Goal: Information Seeking & Learning: Understand process/instructions

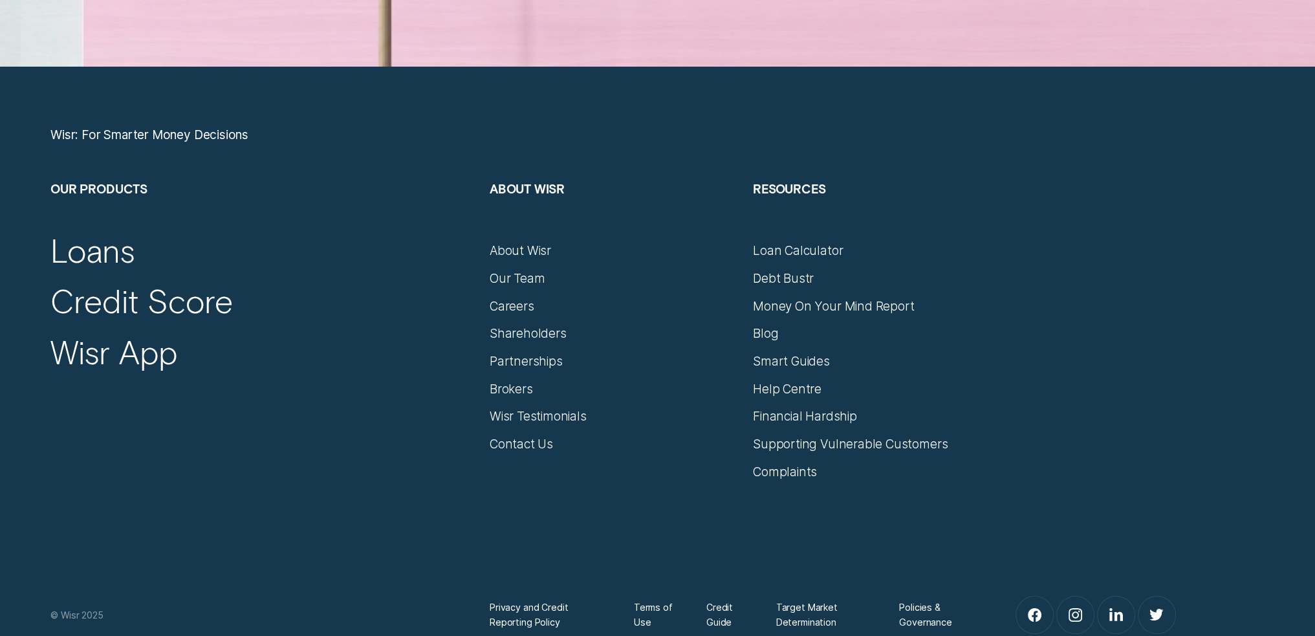
scroll to position [6067, 0]
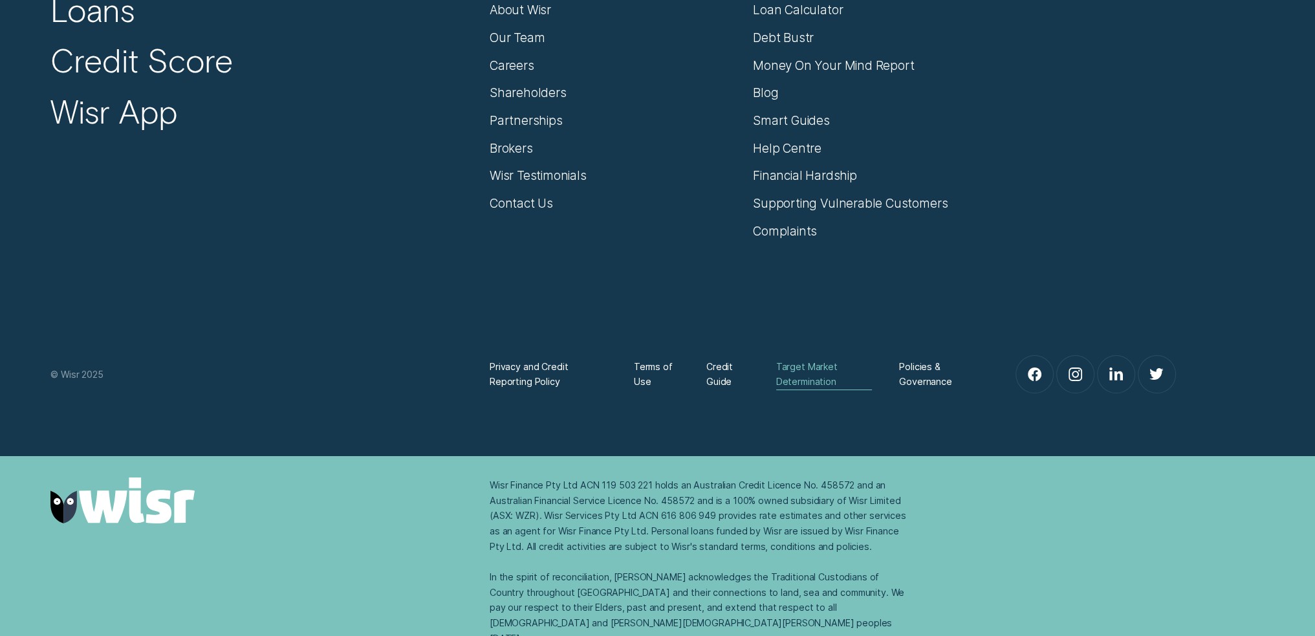
click at [794, 365] on div "Target Market Determination" at bounding box center [824, 374] width 96 height 30
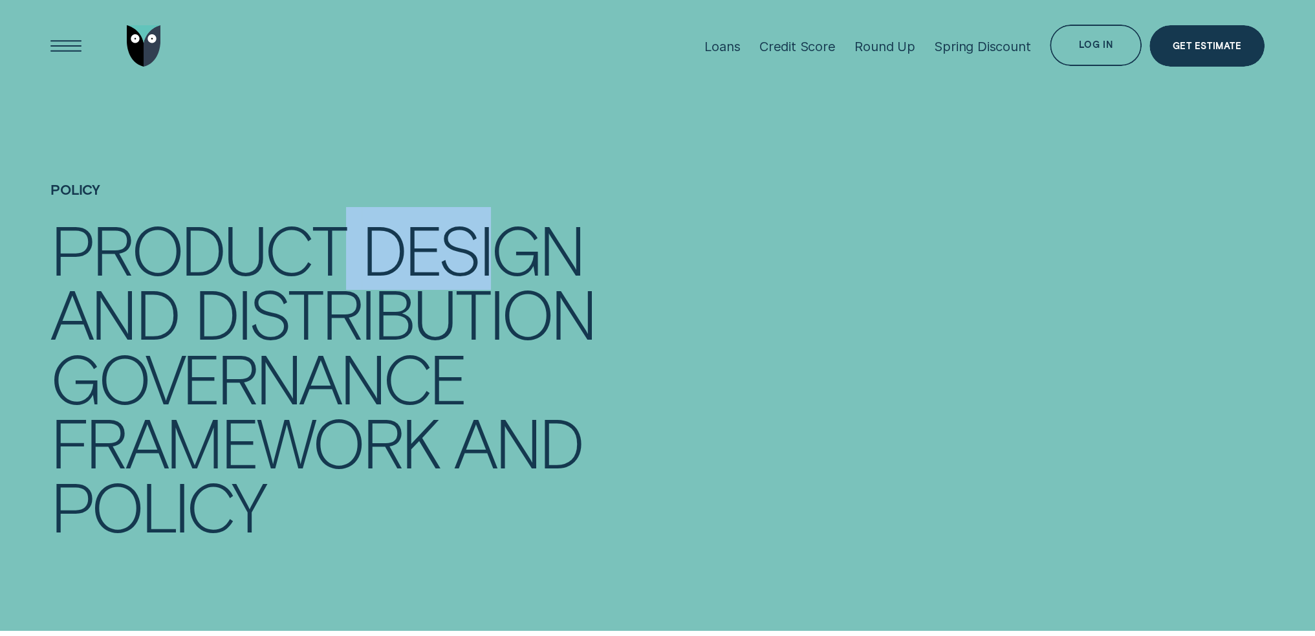
drag, startPoint x: 484, startPoint y: 259, endPoint x: 343, endPoint y: 261, distance: 140.3
click at [343, 261] on div "Product Design" at bounding box center [343, 249] width 587 height 64
click at [343, 261] on div "Product" at bounding box center [197, 249] width 295 height 64
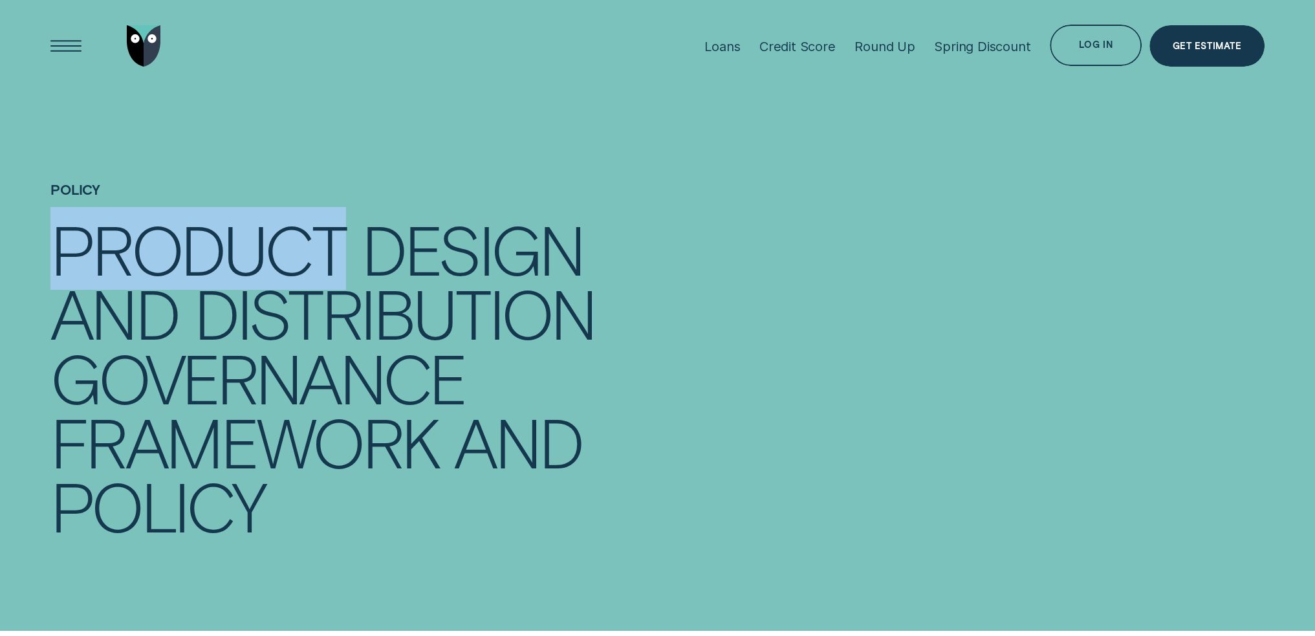
drag, startPoint x: 343, startPoint y: 261, endPoint x: 352, endPoint y: 261, distance: 8.4
click at [352, 261] on div "Product Design" at bounding box center [343, 249] width 587 height 64
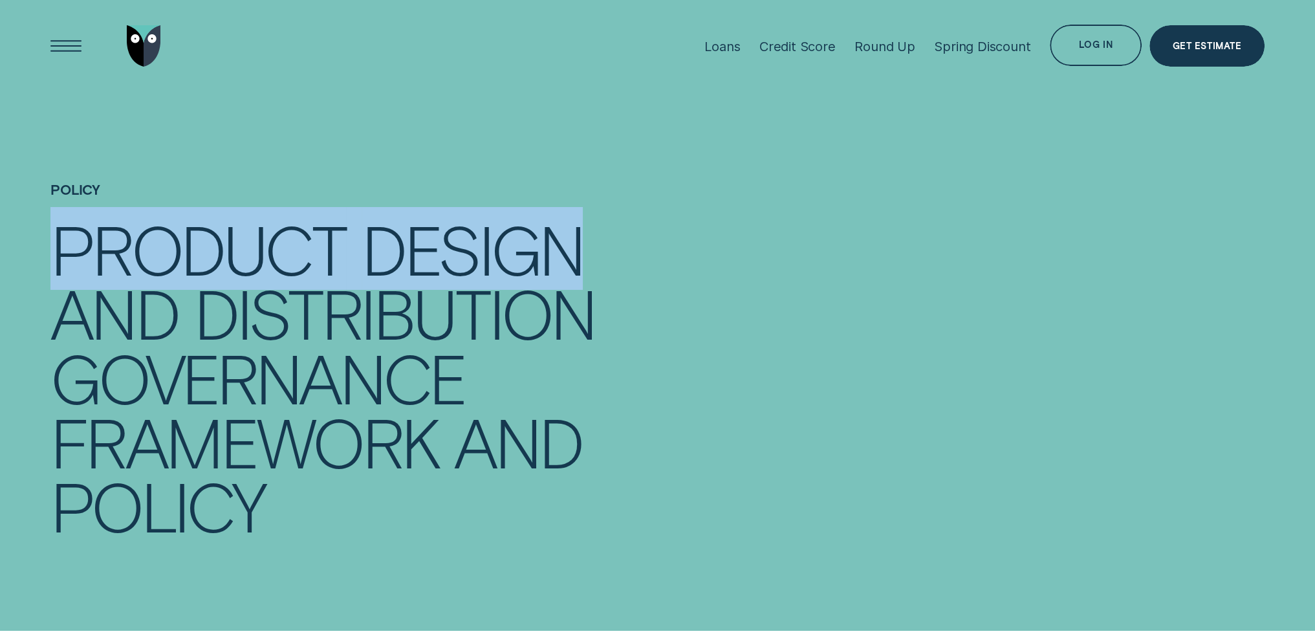
click at [352, 261] on div "Product Design" at bounding box center [343, 249] width 587 height 64
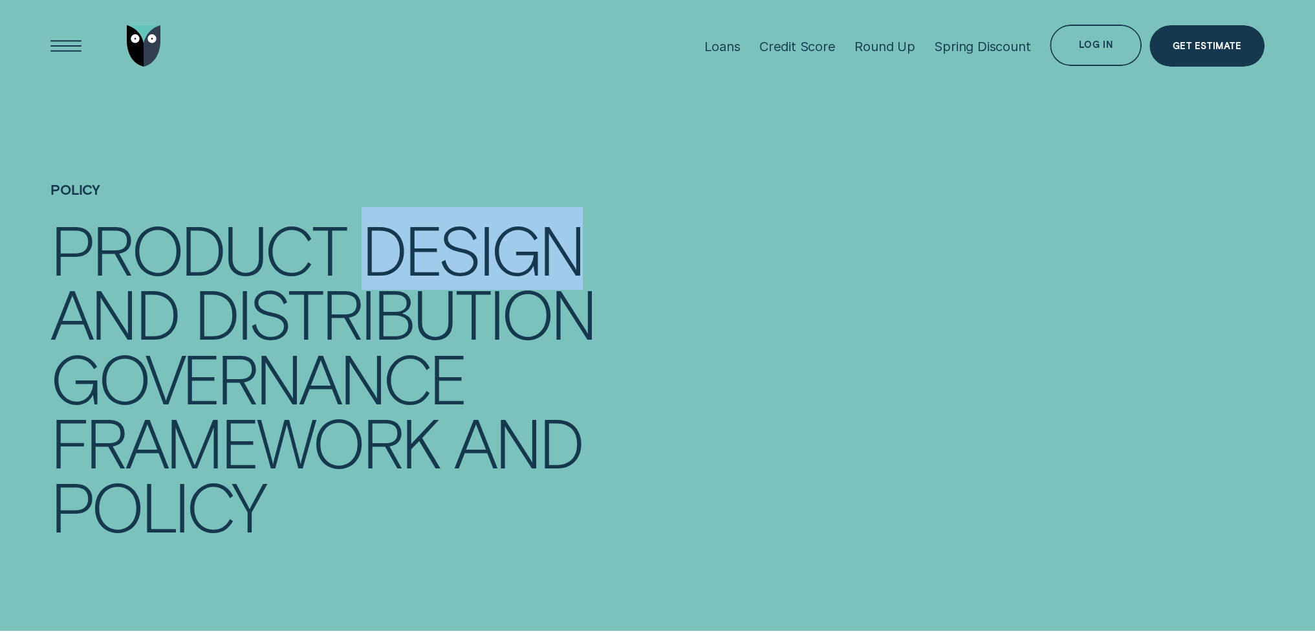
click at [352, 261] on div "Product Design" at bounding box center [343, 249] width 587 height 64
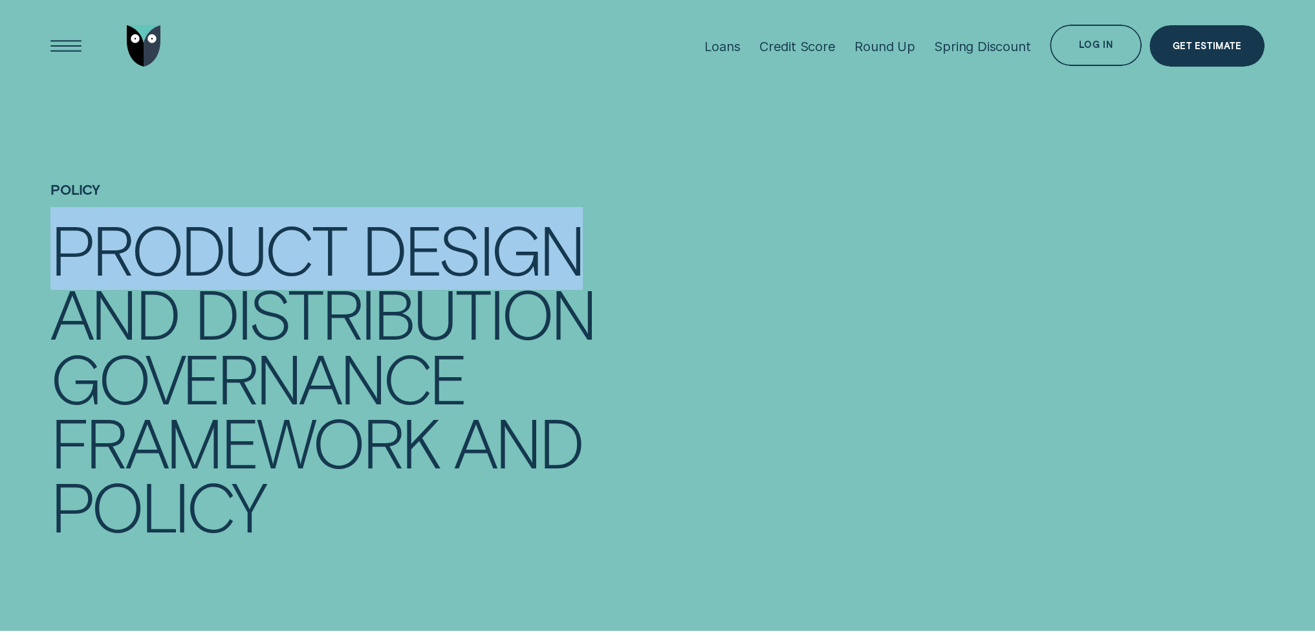
click at [352, 261] on div "Product Design" at bounding box center [343, 249] width 587 height 64
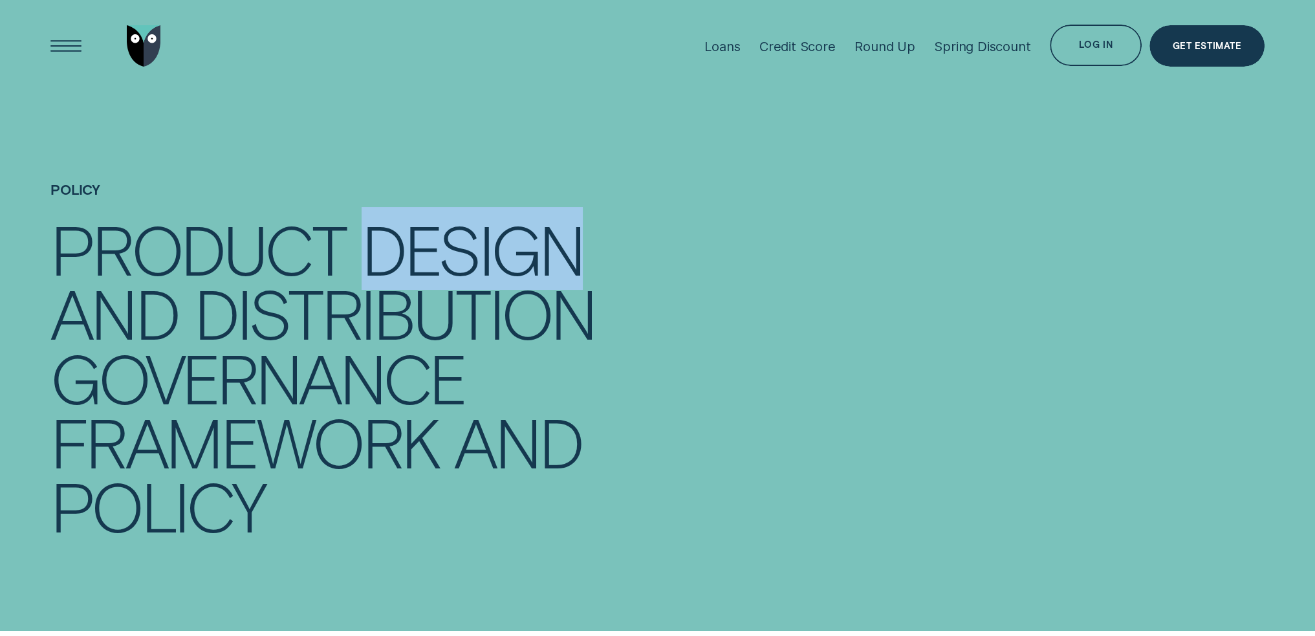
click at [352, 261] on div "Product Design" at bounding box center [343, 249] width 587 height 64
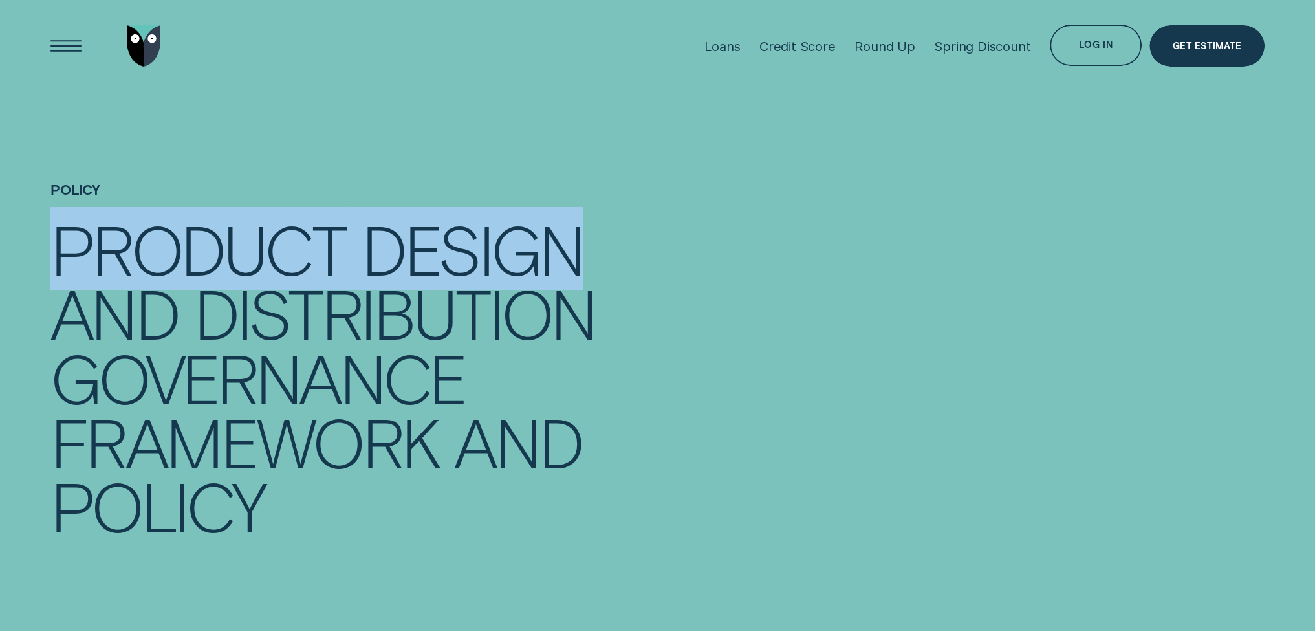
click at [352, 261] on div "Product Design" at bounding box center [343, 249] width 587 height 64
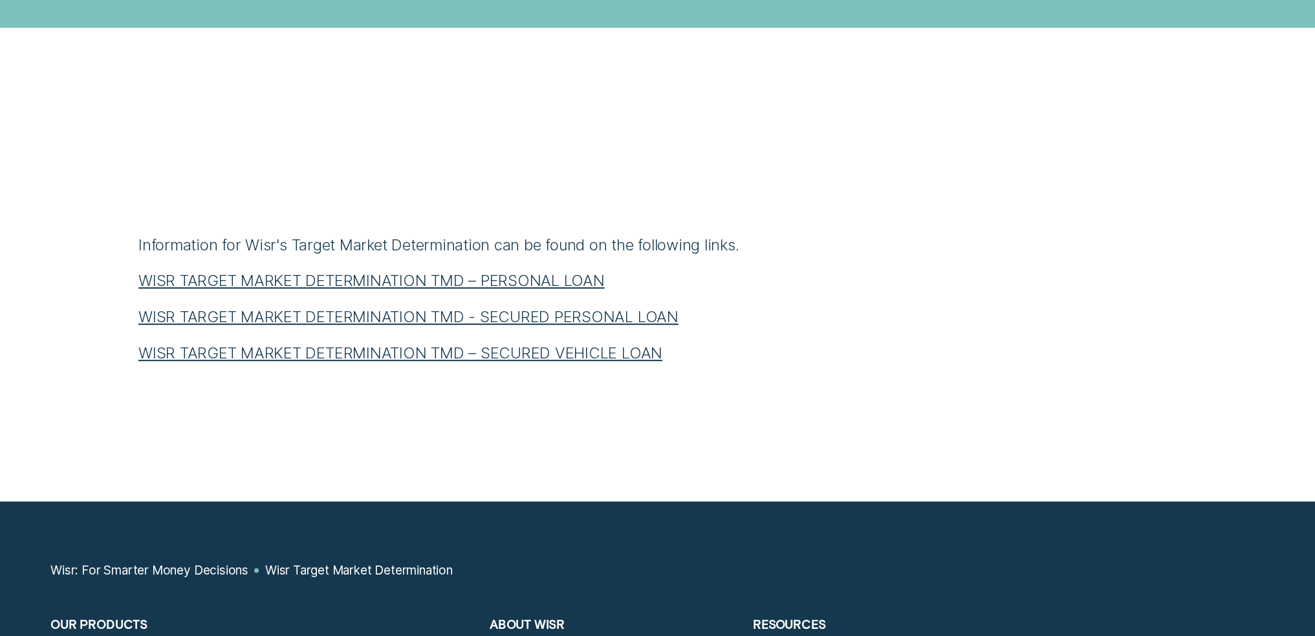
scroll to position [582, 0]
